Goal: Navigation & Orientation: Find specific page/section

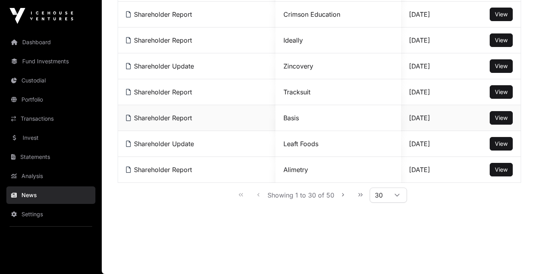
scroll to position [541, 0]
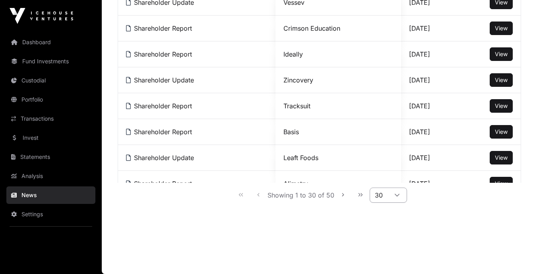
click at [234, 175] on icon at bounding box center [397, 195] width 6 height 6
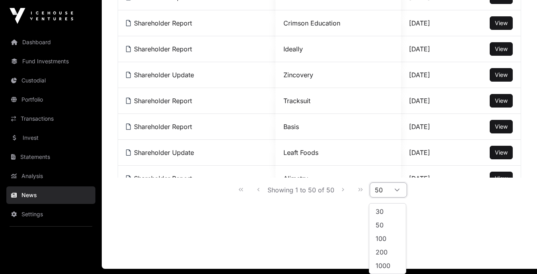
click at [234, 175] on li "50" at bounding box center [387, 224] width 33 height 13
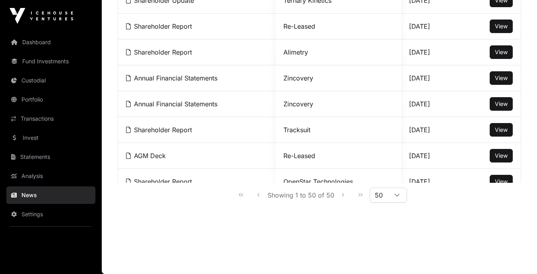
scroll to position [0, 0]
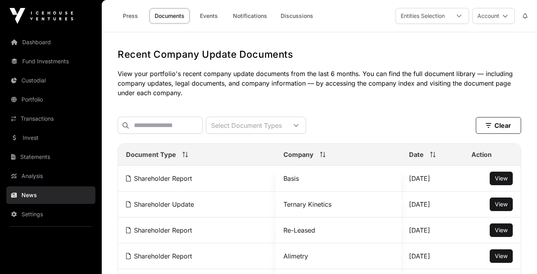
drag, startPoint x: 55, startPoint y: 195, endPoint x: 60, endPoint y: 193, distance: 5.2
click at [55, 175] on link "News" at bounding box center [50, 194] width 89 height 17
click at [39, 101] on link "Portfolio" at bounding box center [50, 99] width 89 height 17
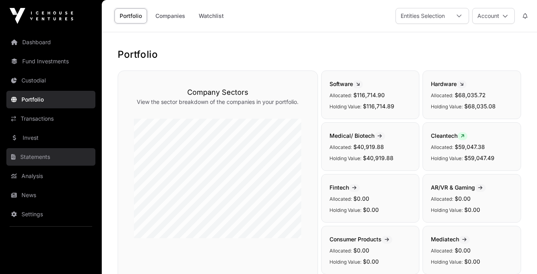
click at [27, 158] on link "Statements" at bounding box center [50, 156] width 89 height 17
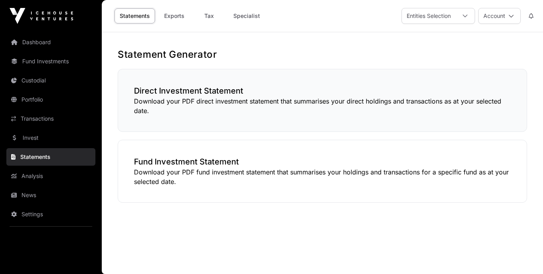
click at [187, 100] on p "Download your PDF direct investment statement that summarises your direct holdi…" at bounding box center [322, 105] width 377 height 19
click at [31, 101] on link "Portfolio" at bounding box center [50, 99] width 89 height 17
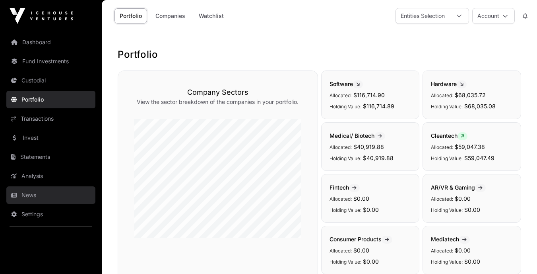
click at [25, 175] on link "News" at bounding box center [50, 194] width 89 height 17
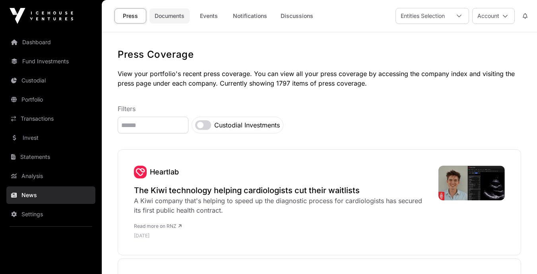
click at [169, 16] on link "Documents" at bounding box center [169, 15] width 40 height 15
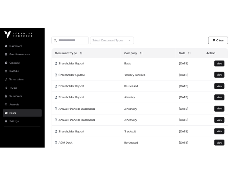
scroll to position [270, 0]
